Goal: Information Seeking & Learning: Find specific fact

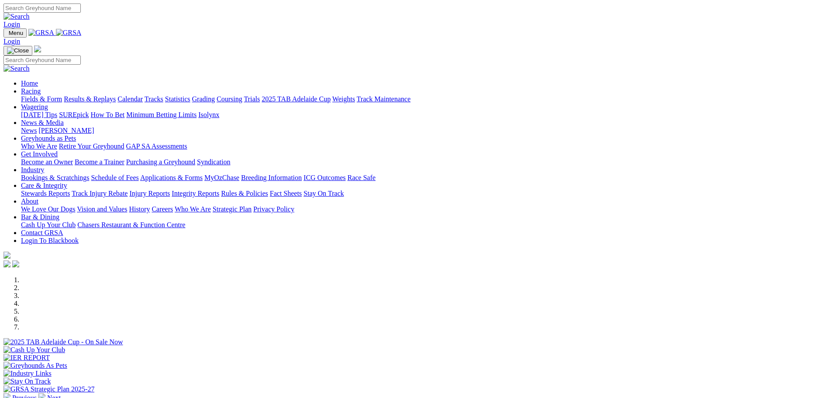
click at [116, 95] on link "Results & Replays" at bounding box center [90, 98] width 52 height 7
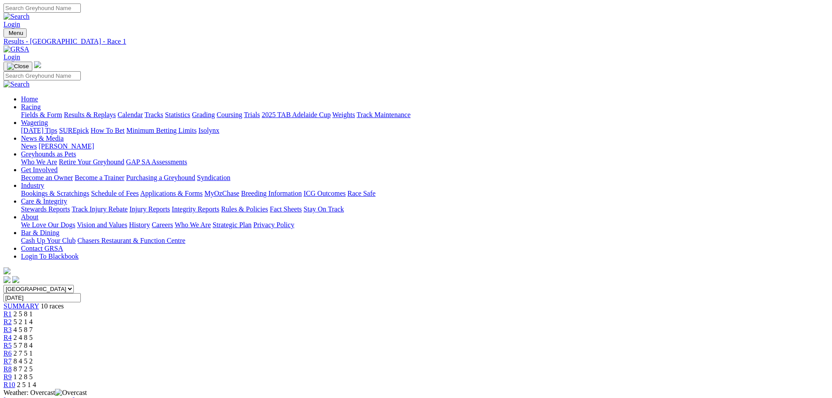
click at [33, 326] on span "4 5 8 7" at bounding box center [23, 329] width 19 height 7
click at [33, 349] on span "2 7 5 1" at bounding box center [23, 352] width 19 height 7
click at [674, 381] on div "R10 2 5 1 4" at bounding box center [415, 385] width 825 height 8
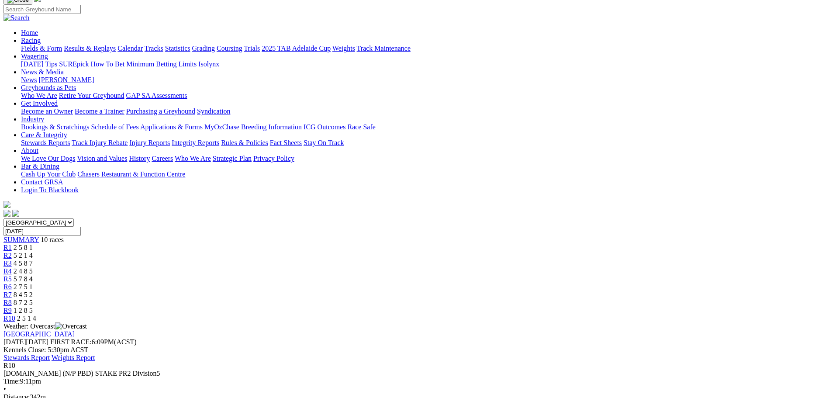
scroll to position [87, 0]
